Goal: Find specific page/section: Find specific page/section

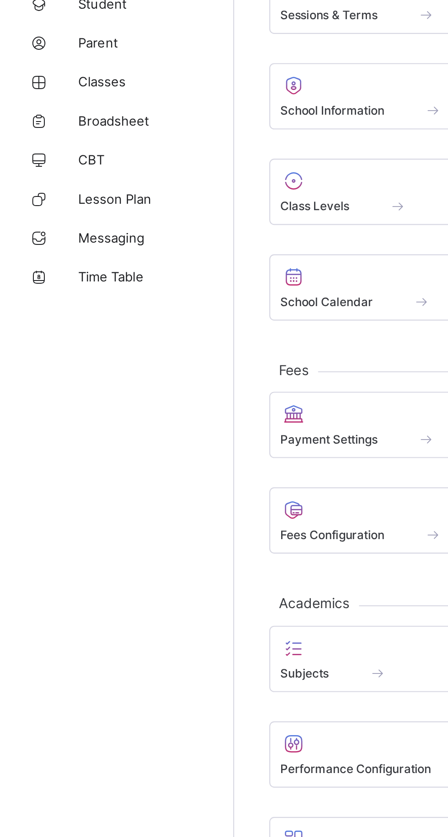
click at [72, 151] on link "Broadsheet" at bounding box center [55, 146] width 110 height 18
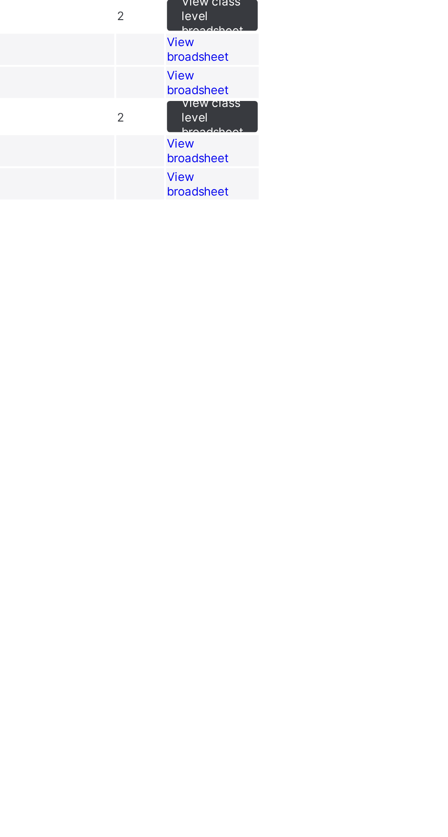
click at [354, 410] on span "View broadsheet" at bounding box center [340, 403] width 29 height 14
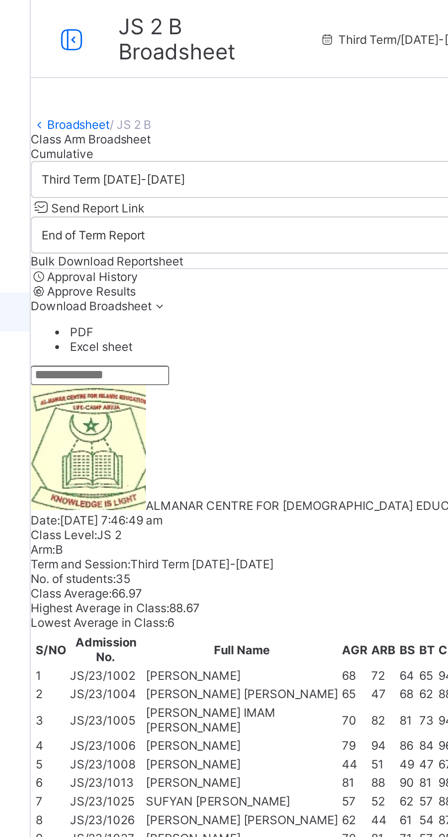
scroll to position [87, 0]
click at [143, 62] on link "Broadsheet" at bounding box center [131, 58] width 29 height 7
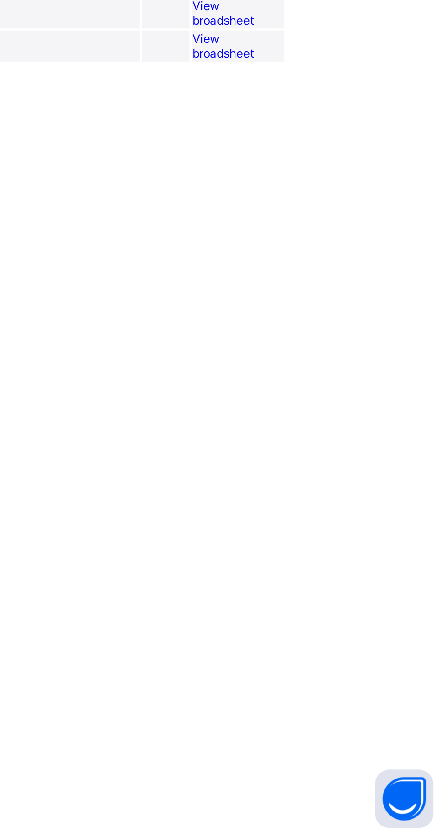
click at [354, 425] on span "View broadsheet" at bounding box center [340, 419] width 29 height 14
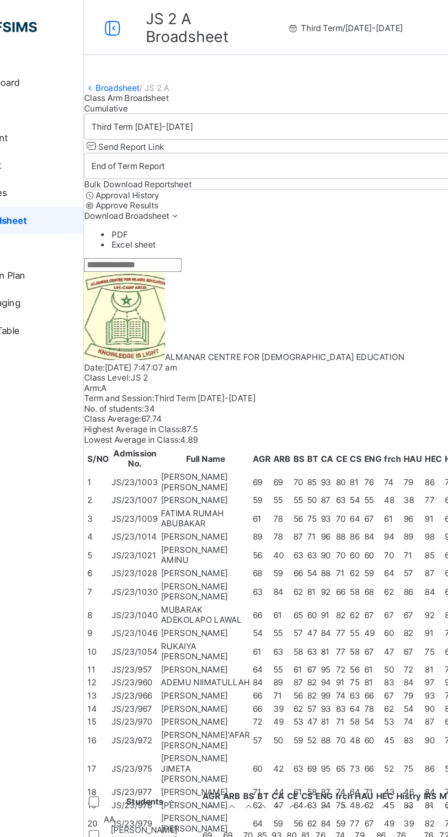
scroll to position [0, 670]
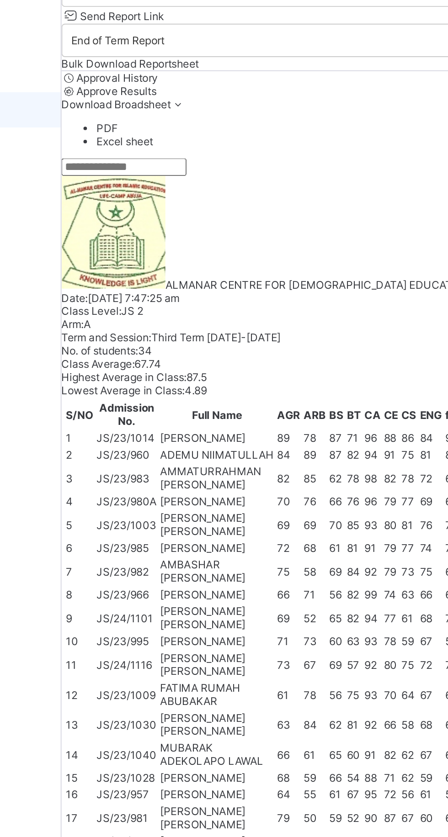
scroll to position [143, 411]
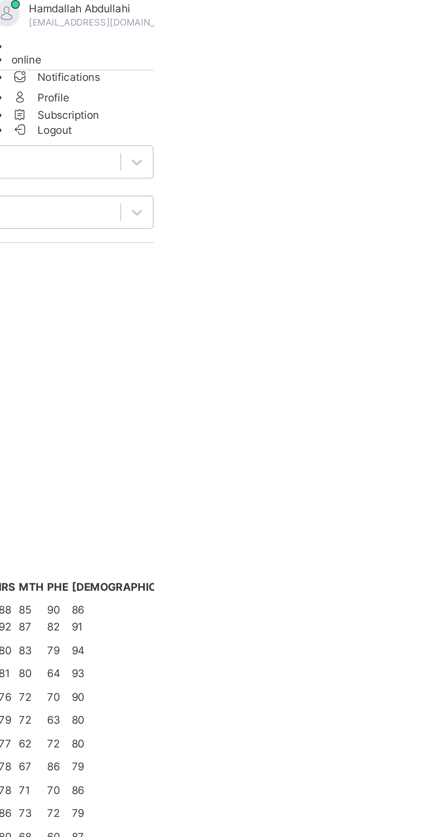
click at [405, 72] on span "Logout" at bounding box center [390, 68] width 32 height 10
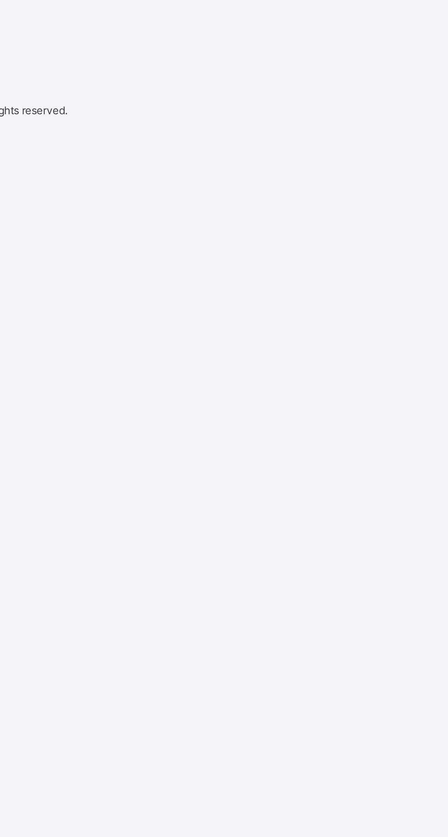
scroll to position [45, 0]
click at [65, 279] on input "email" at bounding box center [32, 274] width 65 height 9
type input "**********"
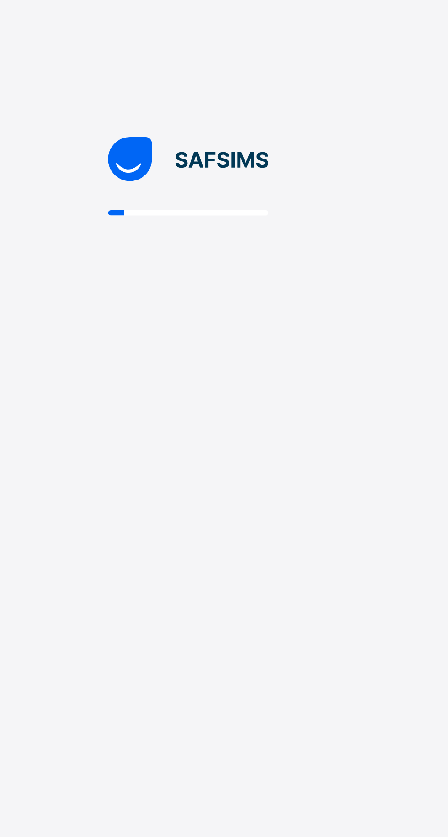
click at [185, 452] on div at bounding box center [224, 418] width 448 height 837
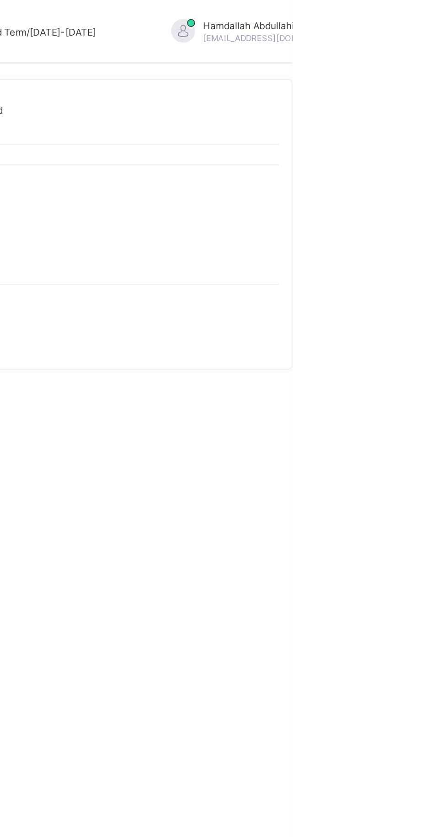
click at [446, 25] on div "[PERSON_NAME] [EMAIL_ADDRESS][DOMAIN_NAME]" at bounding box center [433, 18] width 128 height 15
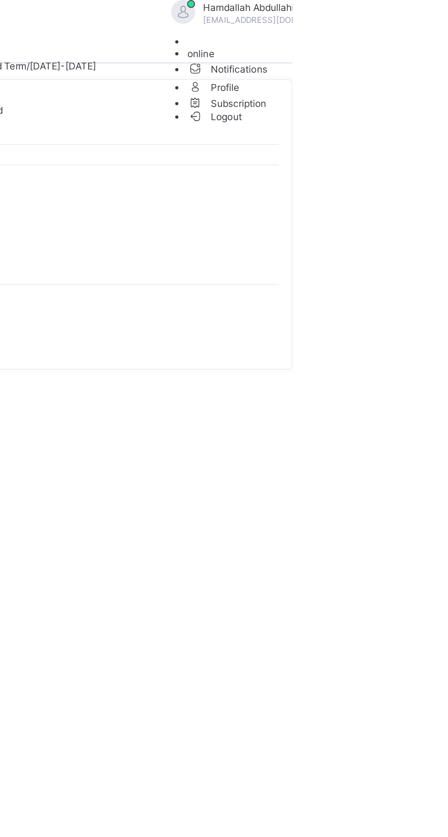
click at [418, 72] on span "Logout" at bounding box center [403, 68] width 32 height 10
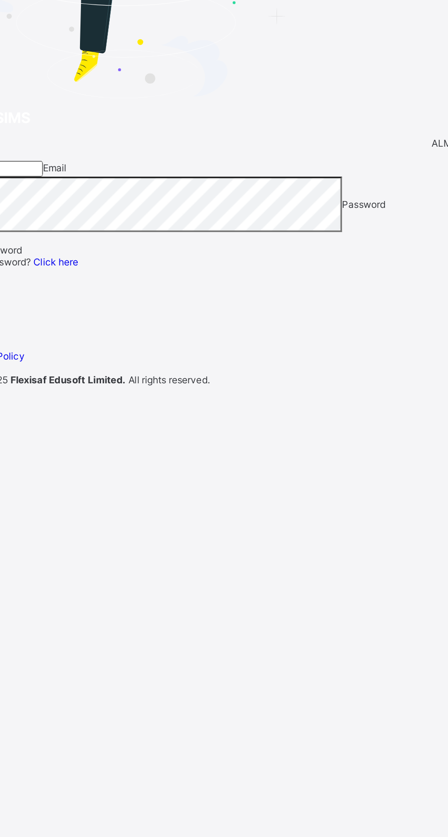
click at [65, 279] on input "email" at bounding box center [32, 274] width 65 height 9
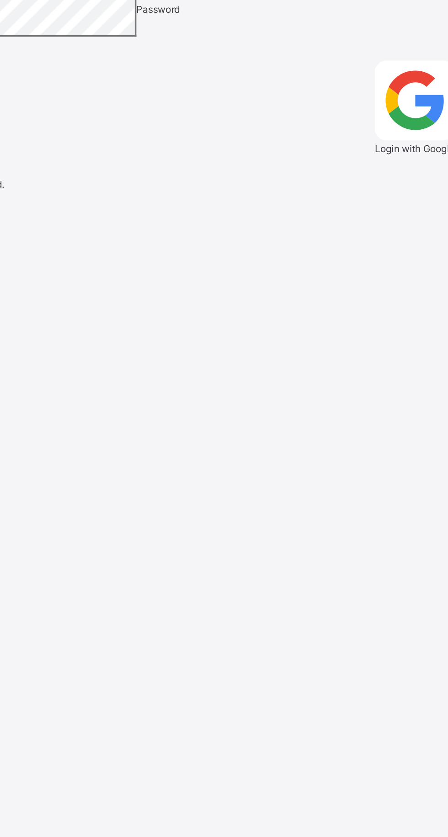
type input "**********"
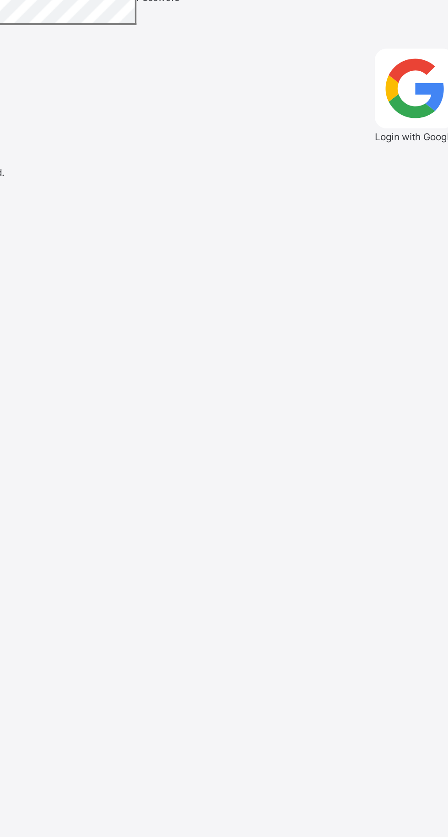
click at [426, 332] on span "Login" at bounding box center [433, 328] width 14 height 7
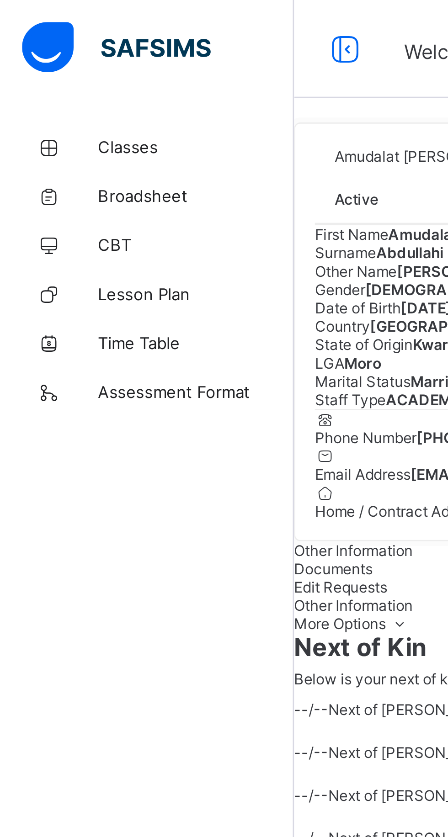
click at [57, 54] on span "Classes" at bounding box center [73, 54] width 73 height 7
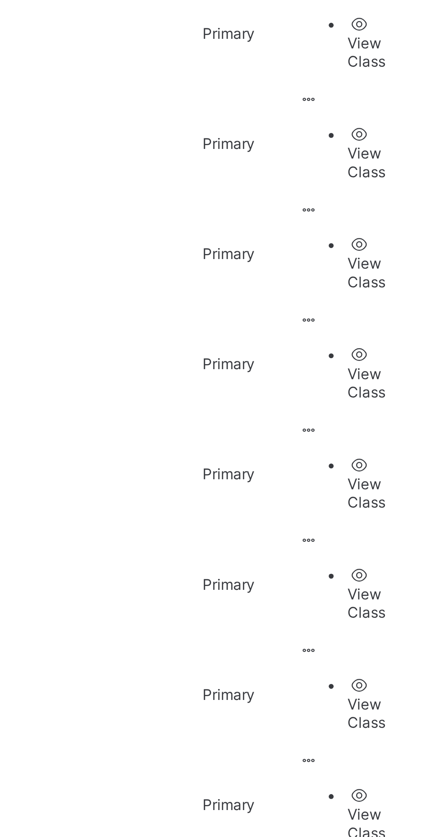
click at [410, 634] on ul "View Class" at bounding box center [407, 644] width 42 height 21
click at [405, 642] on div "View Class" at bounding box center [417, 649] width 24 height 14
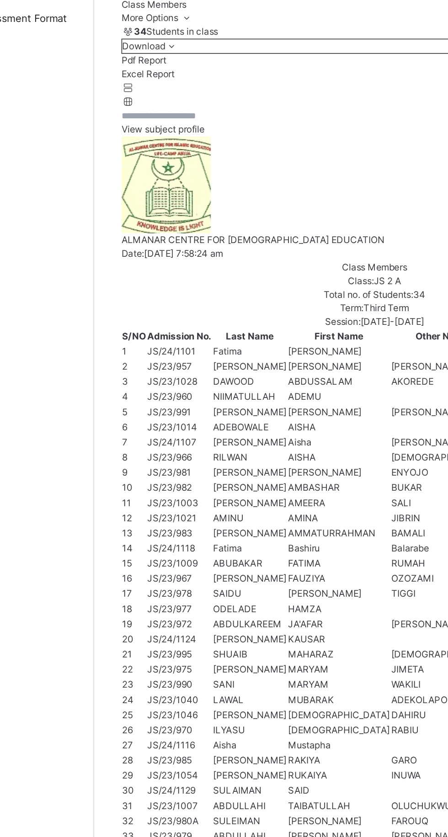
click at [223, 100] on div "Results" at bounding box center [278, 96] width 305 height 8
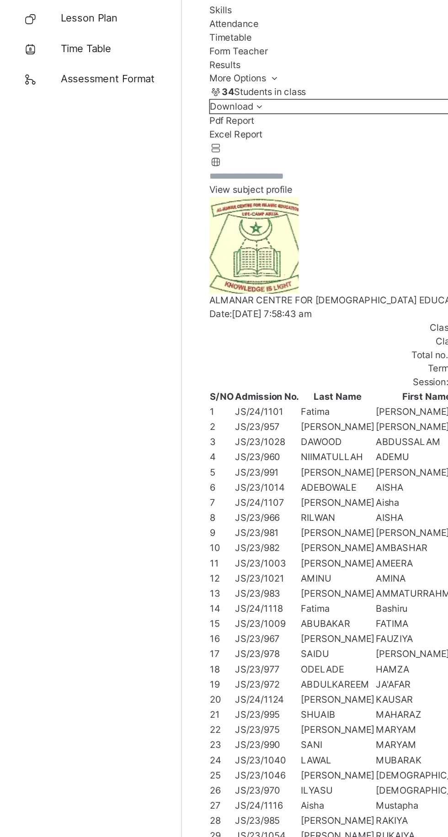
click at [197, 92] on div "Subjects" at bounding box center [278, 88] width 305 height 8
